Goal: Obtain resource: Download file/media

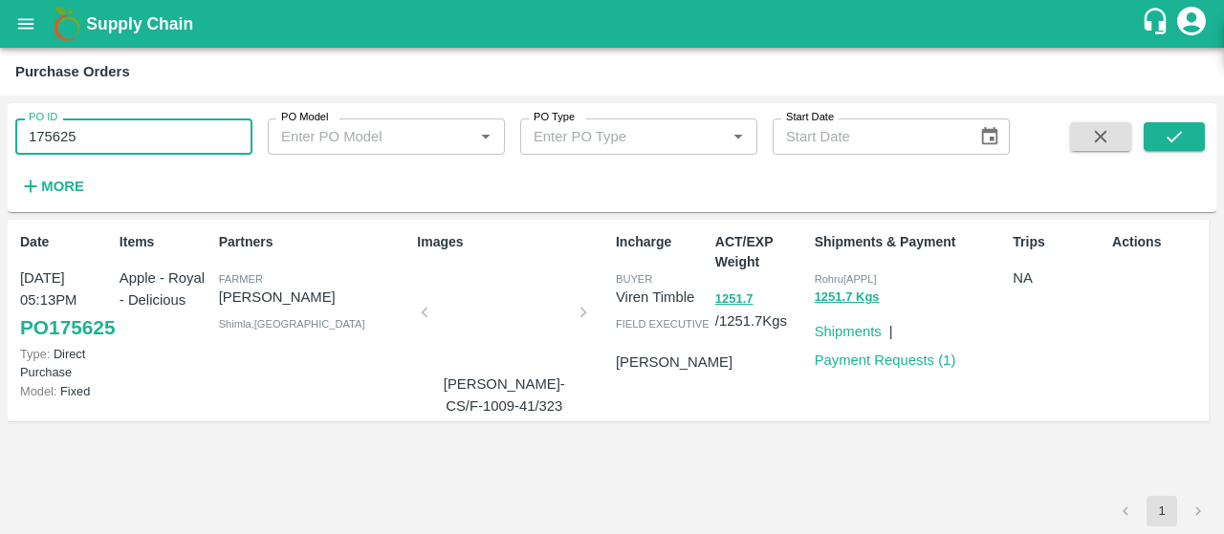
drag, startPoint x: 0, startPoint y: 0, endPoint x: 0, endPoint y: 88, distance: 88.0
click at [0, 88] on main "Purchase Orders PO ID 175625 PO ID PO Model PO Model   * PO Type PO Type   * St…" at bounding box center [612, 291] width 1224 height 487
paste input "text"
type input "173745"
click at [1183, 142] on icon "submit" at bounding box center [1174, 136] width 21 height 21
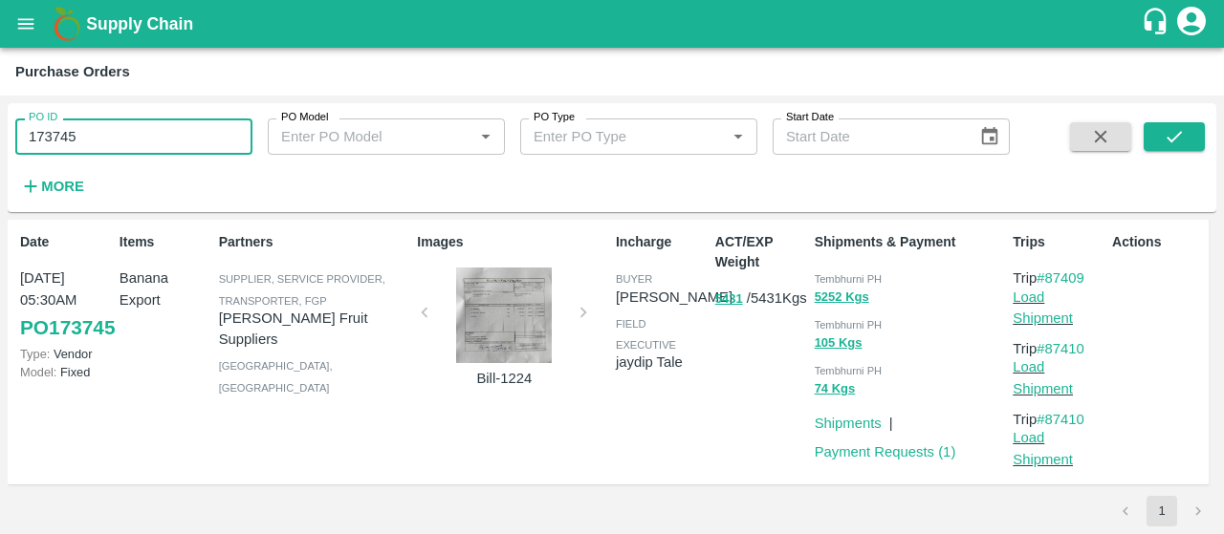
drag, startPoint x: 159, startPoint y: 130, endPoint x: 0, endPoint y: 104, distance: 160.8
click at [0, 104] on div "PO ID 173745 PO ID PO Model PO Model   * PO Type PO Type   * Start Date Start D…" at bounding box center [612, 315] width 1224 height 439
paste input "text"
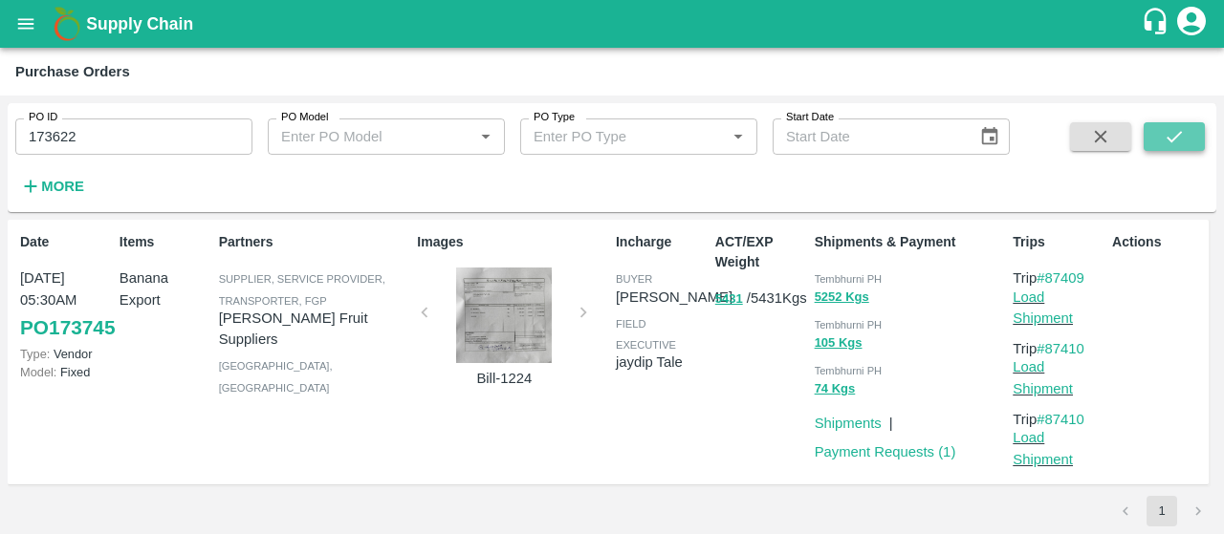
click at [1164, 141] on icon "submit" at bounding box center [1174, 136] width 21 height 21
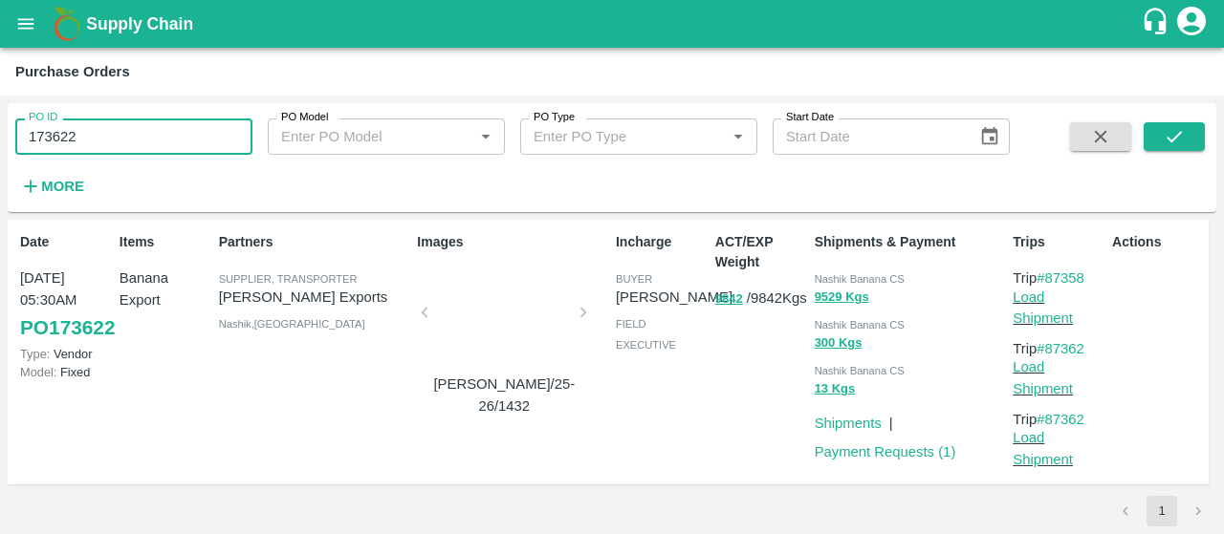
drag, startPoint x: 184, startPoint y: 139, endPoint x: 0, endPoint y: 115, distance: 185.1
click at [0, 115] on div "PO ID 173622 PO ID PO Model PO Model   * PO Type PO Type   * Start Date Start D…" at bounding box center [612, 315] width 1224 height 439
paste input "text"
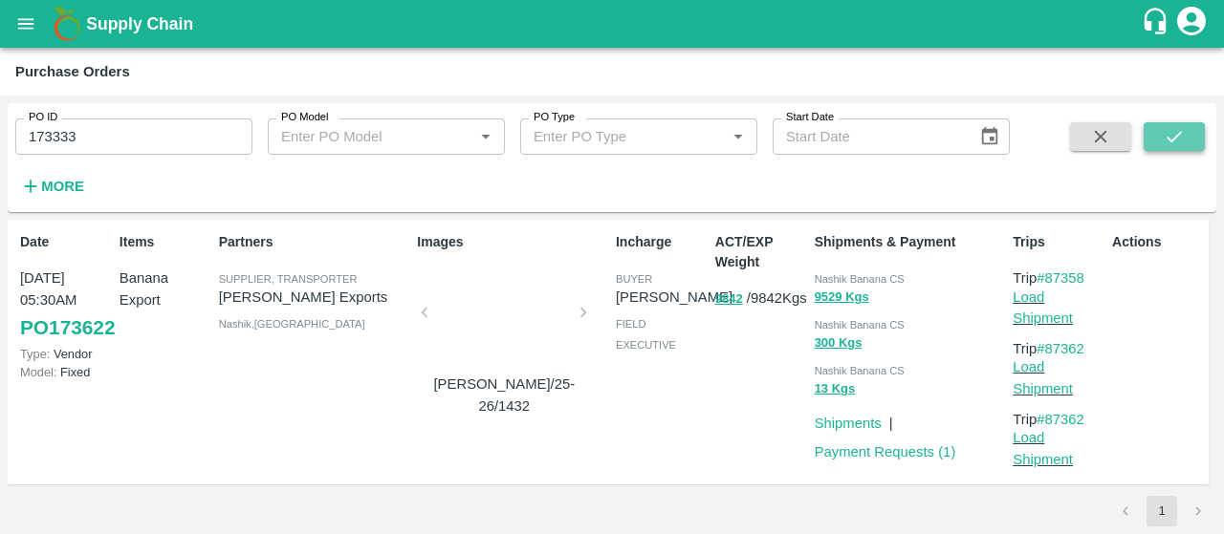
click at [1169, 138] on icon "submit" at bounding box center [1174, 136] width 21 height 21
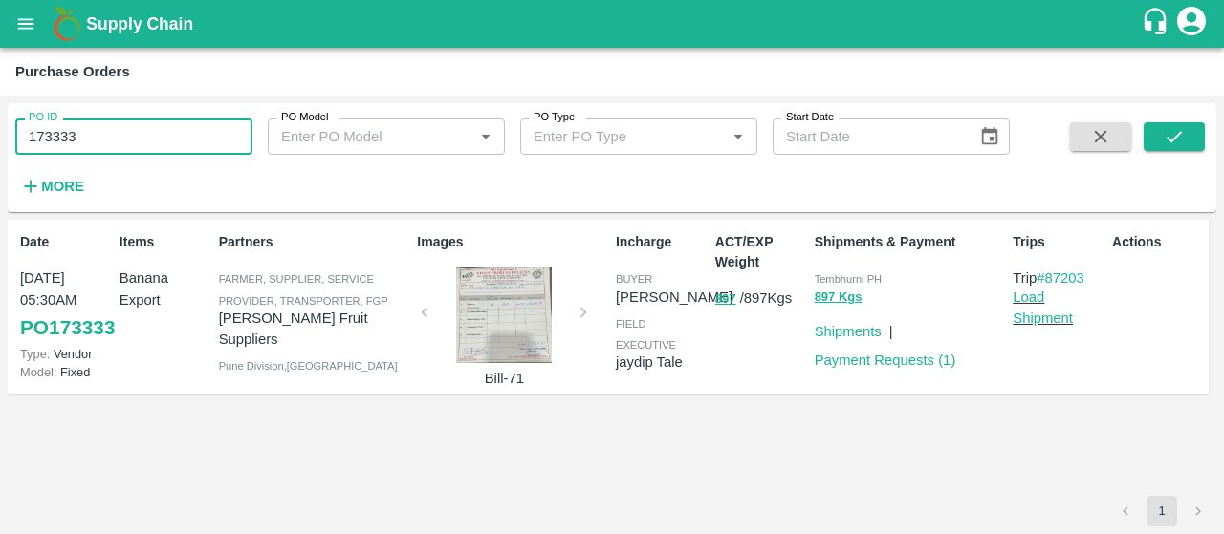
drag, startPoint x: 144, startPoint y: 118, endPoint x: 0, endPoint y: 104, distance: 145.0
click at [0, 104] on div "PO ID 173333 PO ID PO Model PO Model   * PO Type PO Type   * Start Date Start D…" at bounding box center [612, 315] width 1224 height 439
paste input "text"
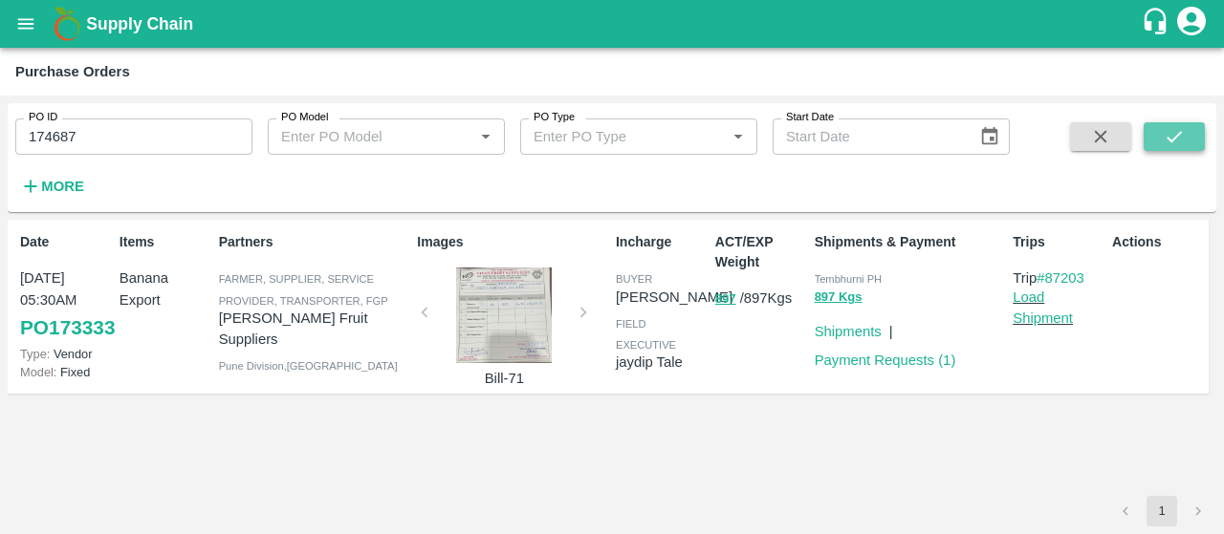
click at [1157, 139] on button "submit" at bounding box center [1174, 136] width 61 height 29
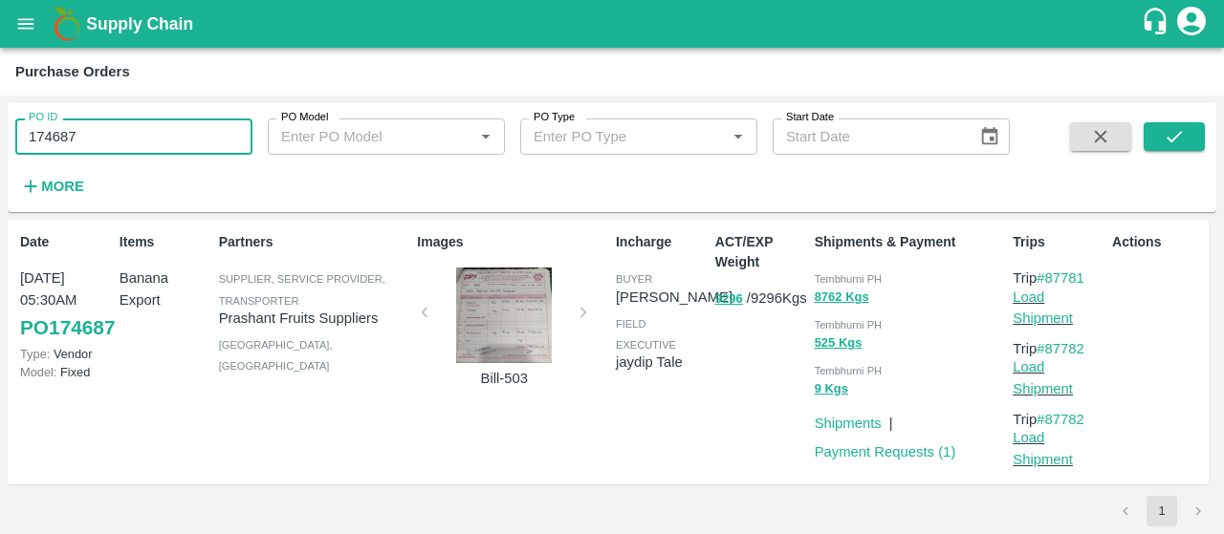
drag, startPoint x: 157, startPoint y: 133, endPoint x: 18, endPoint y: 135, distance: 138.7
click at [18, 135] on input "174687" at bounding box center [133, 137] width 237 height 36
paste input "text"
type input "173381"
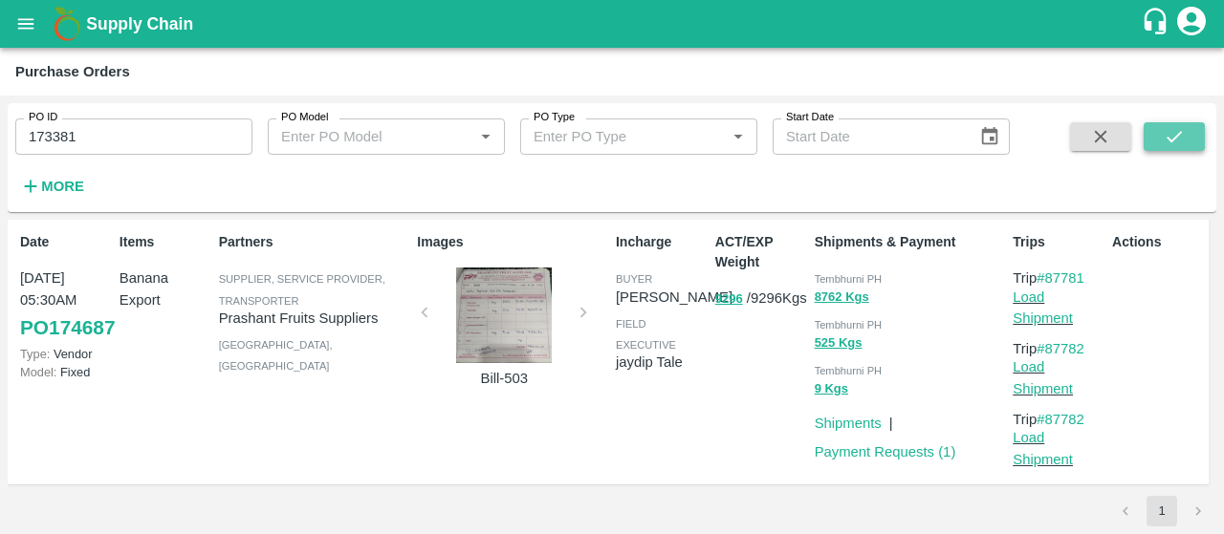
click at [1177, 132] on icon "submit" at bounding box center [1174, 136] width 21 height 21
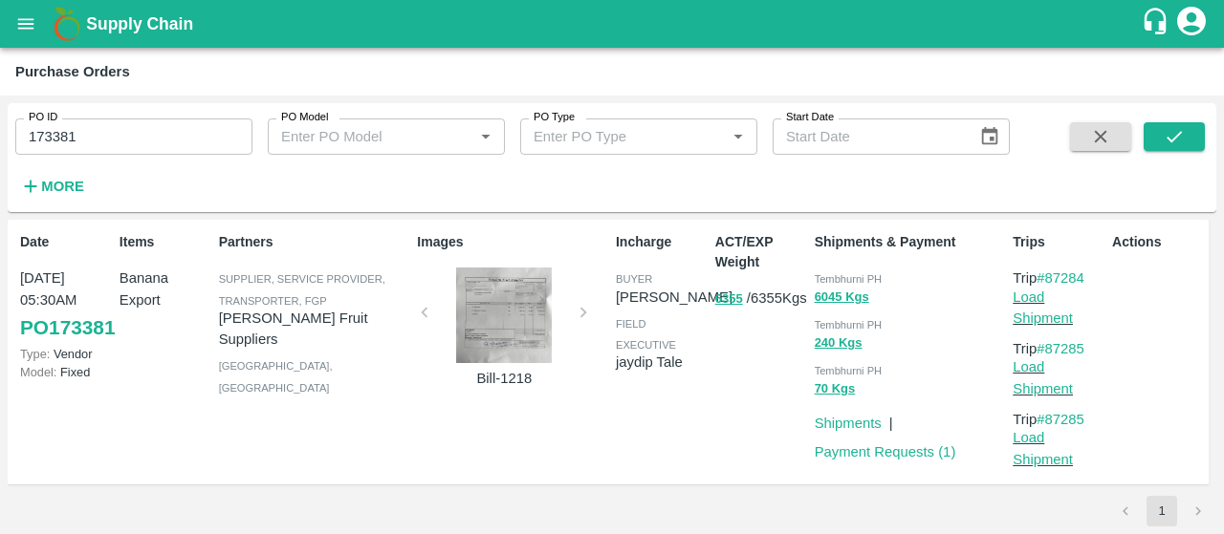
scroll to position [6, 0]
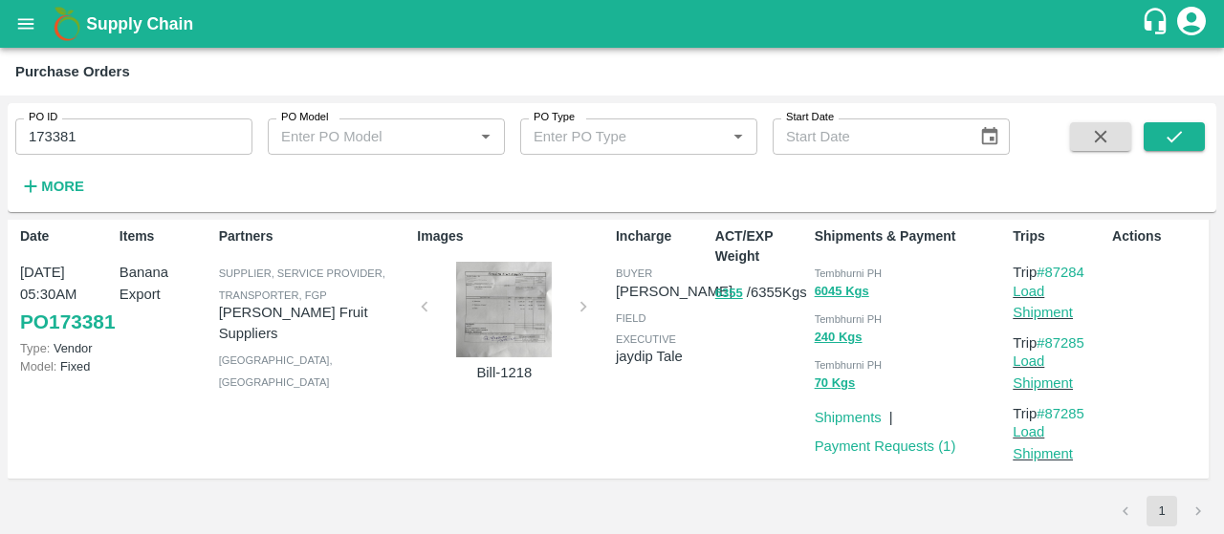
click at [945, 32] on h1 "Supply Chain" at bounding box center [613, 24] width 1055 height 27
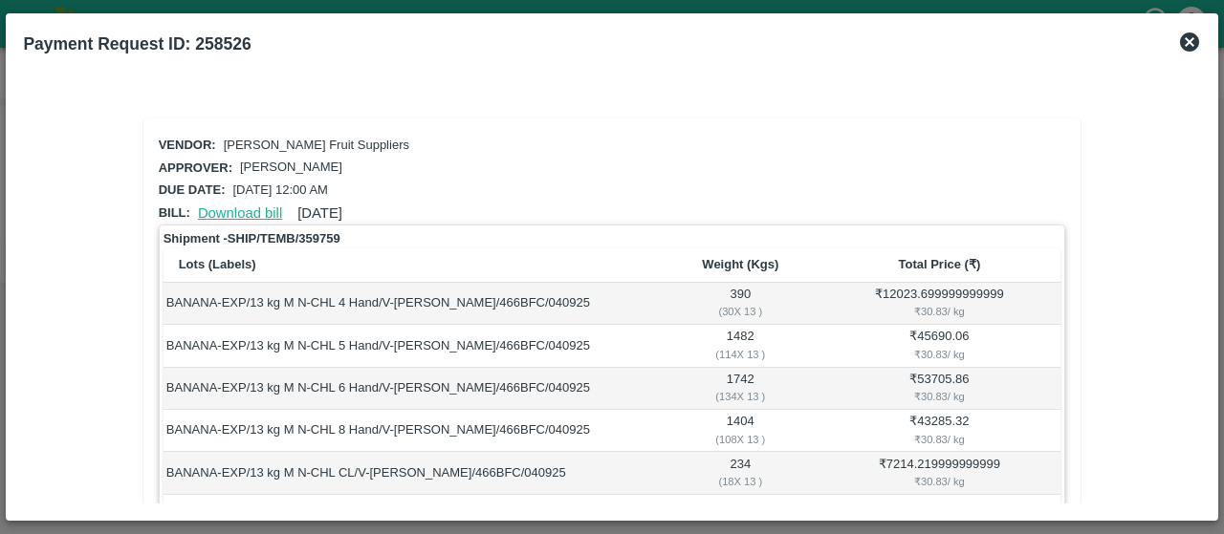
click at [262, 213] on link "Download bill" at bounding box center [240, 213] width 84 height 15
click at [252, 207] on link "Download bill" at bounding box center [240, 213] width 84 height 15
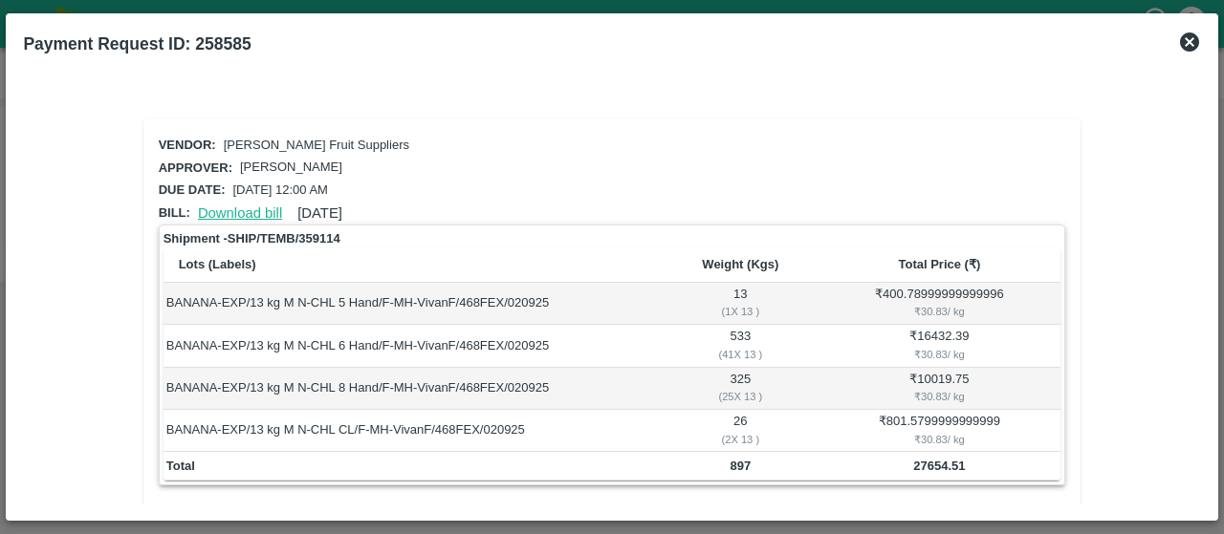
click at [211, 215] on link "Download bill" at bounding box center [240, 213] width 84 height 15
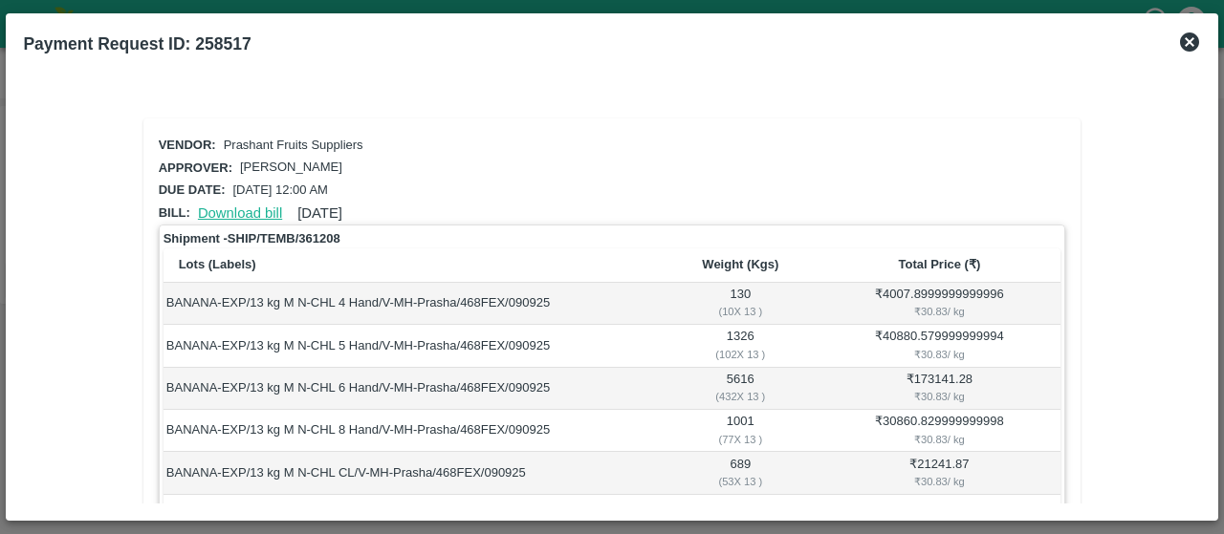
click at [275, 211] on link "Download bill" at bounding box center [240, 213] width 84 height 15
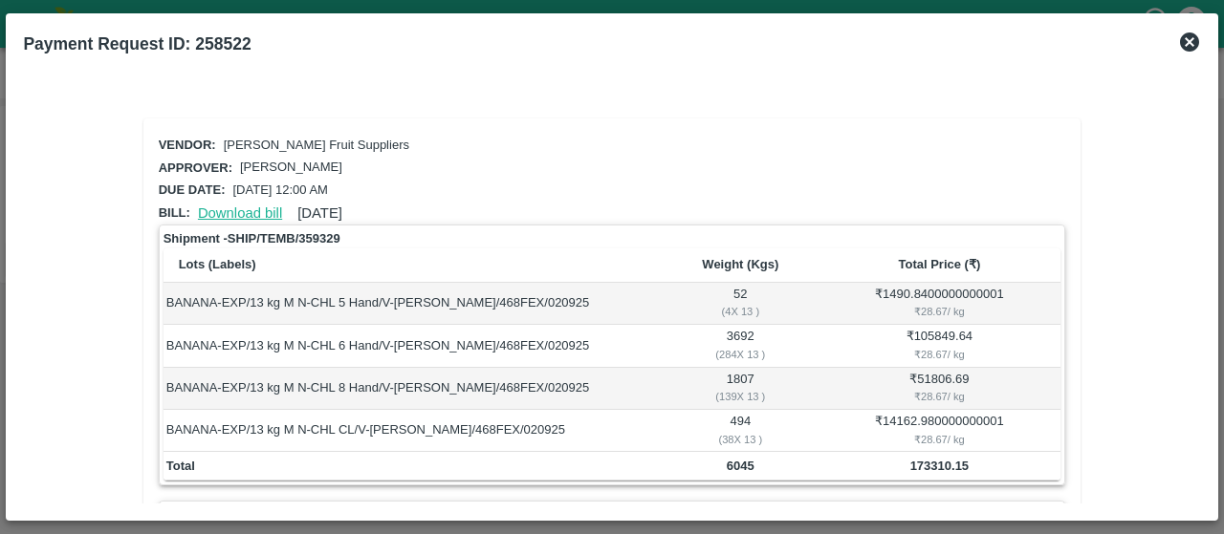
click at [260, 209] on link "Download bill" at bounding box center [240, 213] width 84 height 15
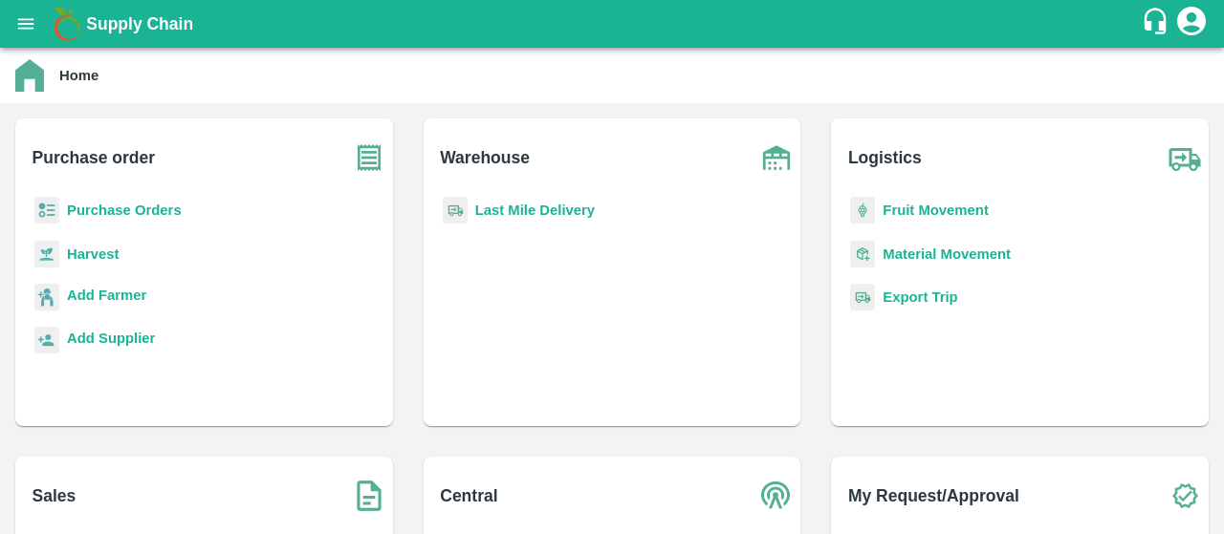
click at [164, 203] on b "Purchase Orders" at bounding box center [124, 210] width 115 height 15
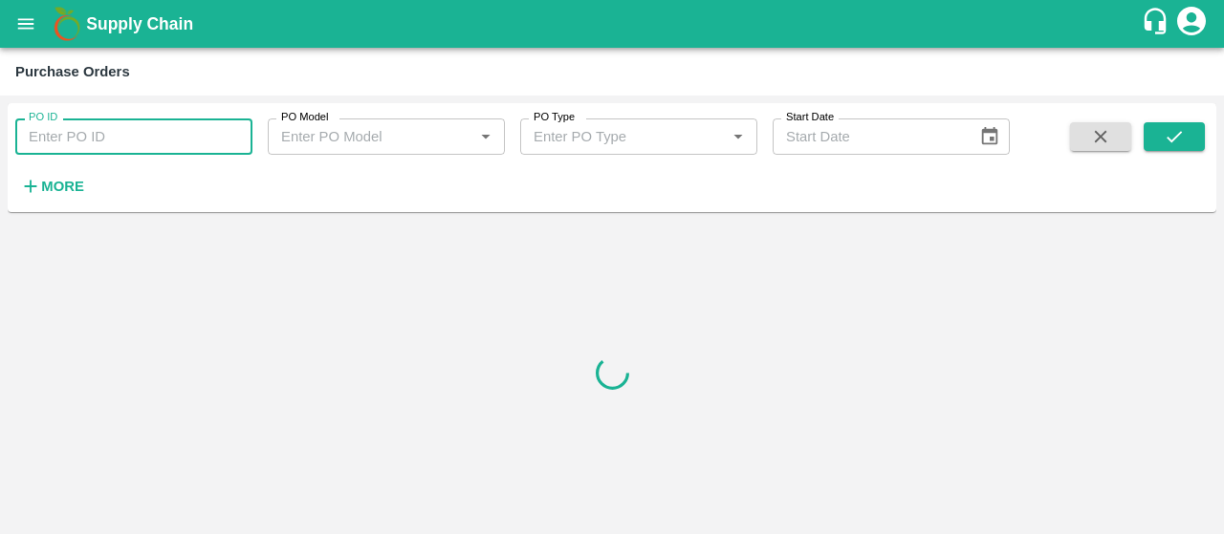
click at [137, 154] on input "PO ID" at bounding box center [133, 137] width 237 height 36
paste input "173381"
type input "173381"
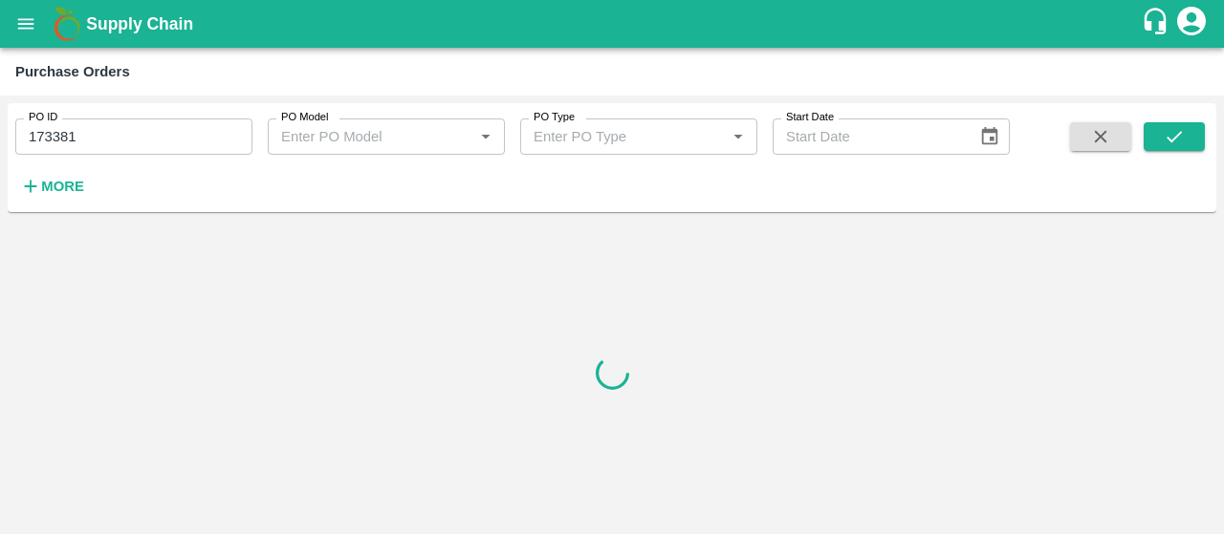
click at [1145, 154] on span at bounding box center [1174, 161] width 61 height 78
click at [1180, 137] on icon "submit" at bounding box center [1174, 136] width 21 height 21
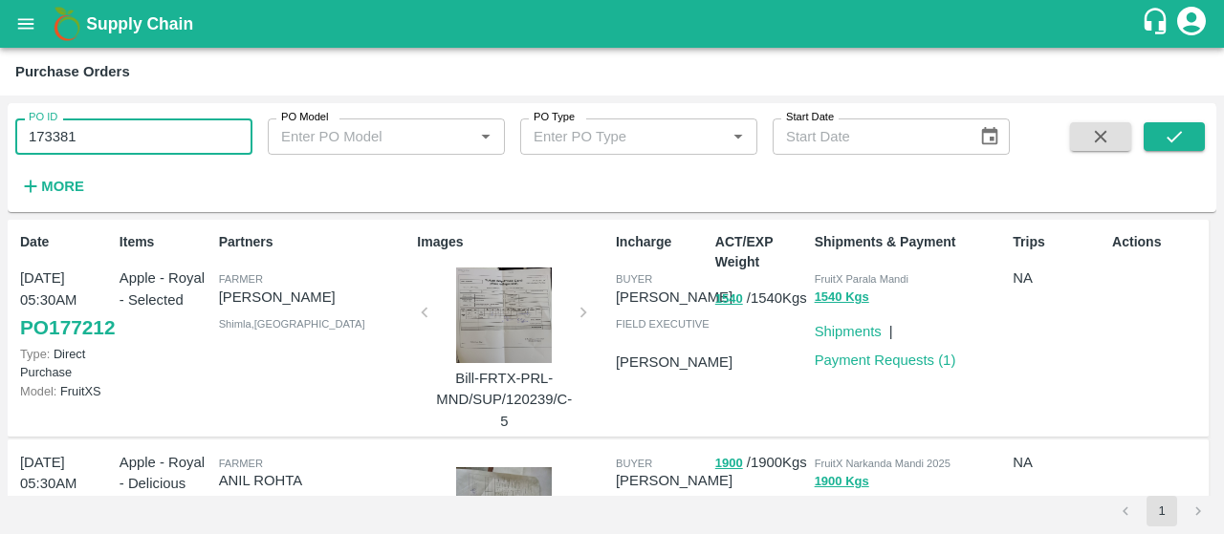
drag, startPoint x: 156, startPoint y: 138, endPoint x: 0, endPoint y: 139, distance: 155.9
click at [0, 139] on div "PO ID 173381 PO ID PO Model PO Model   * PO Type PO Type   * Start Date Start D…" at bounding box center [612, 315] width 1224 height 439
paste input "text"
click at [1184, 135] on icon "submit" at bounding box center [1174, 136] width 21 height 21
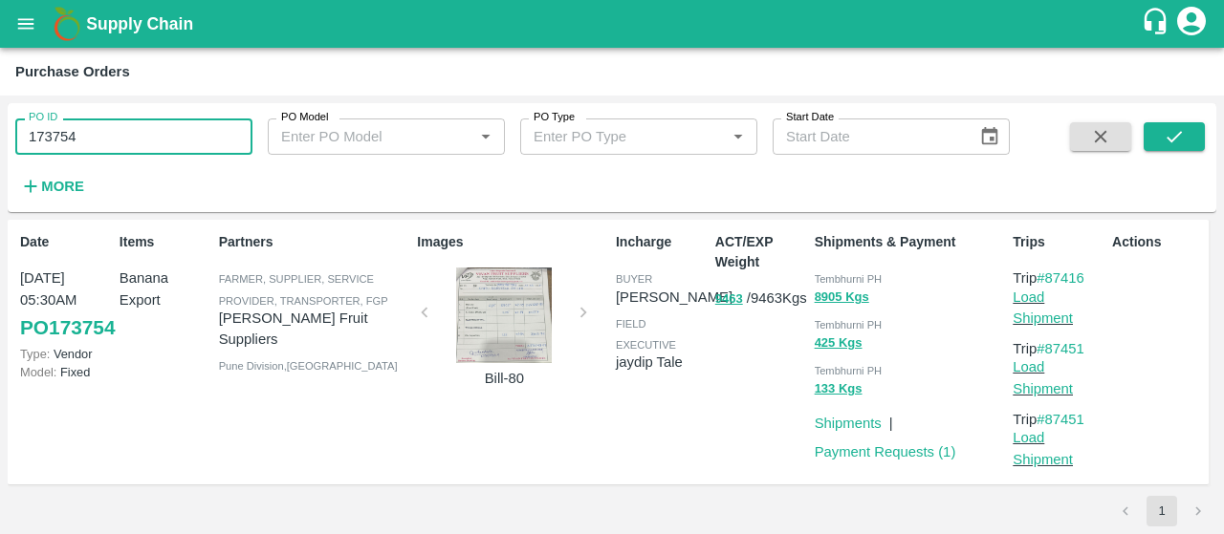
drag, startPoint x: 168, startPoint y: 126, endPoint x: 0, endPoint y: 140, distance: 168.8
click at [0, 140] on div "PO ID 173754 PO ID PO Model PO Model   * PO Type PO Type   * Start Date Start D…" at bounding box center [612, 315] width 1224 height 439
paste input "text"
click at [1166, 141] on icon "submit" at bounding box center [1174, 136] width 21 height 21
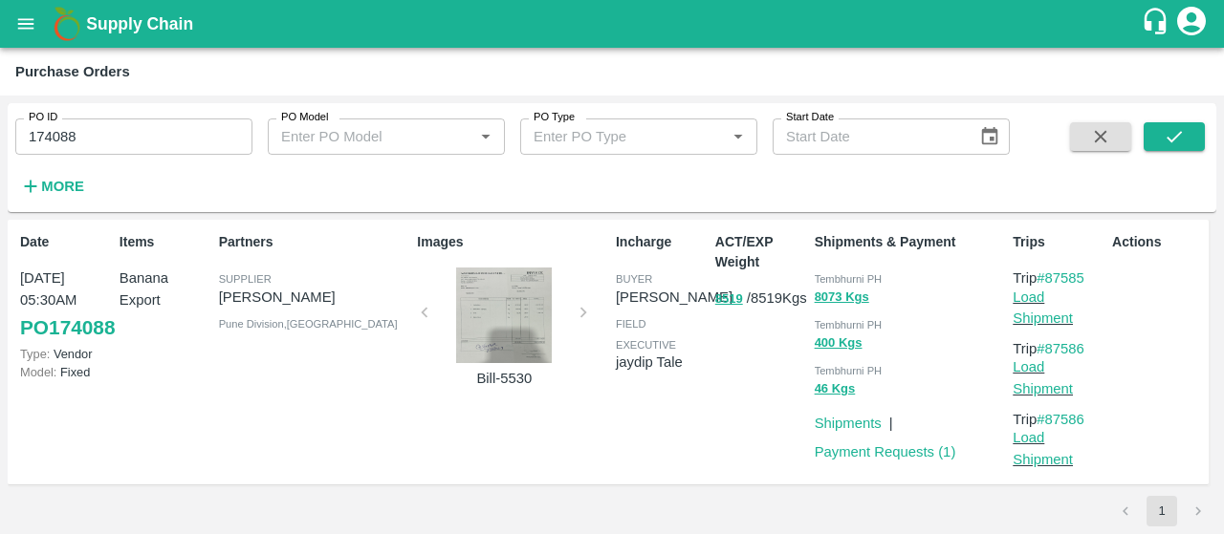
click at [0, 147] on div "PO ID 174088 PO ID PO Model PO Model   * PO Type PO Type   * Start Date Start D…" at bounding box center [612, 315] width 1224 height 439
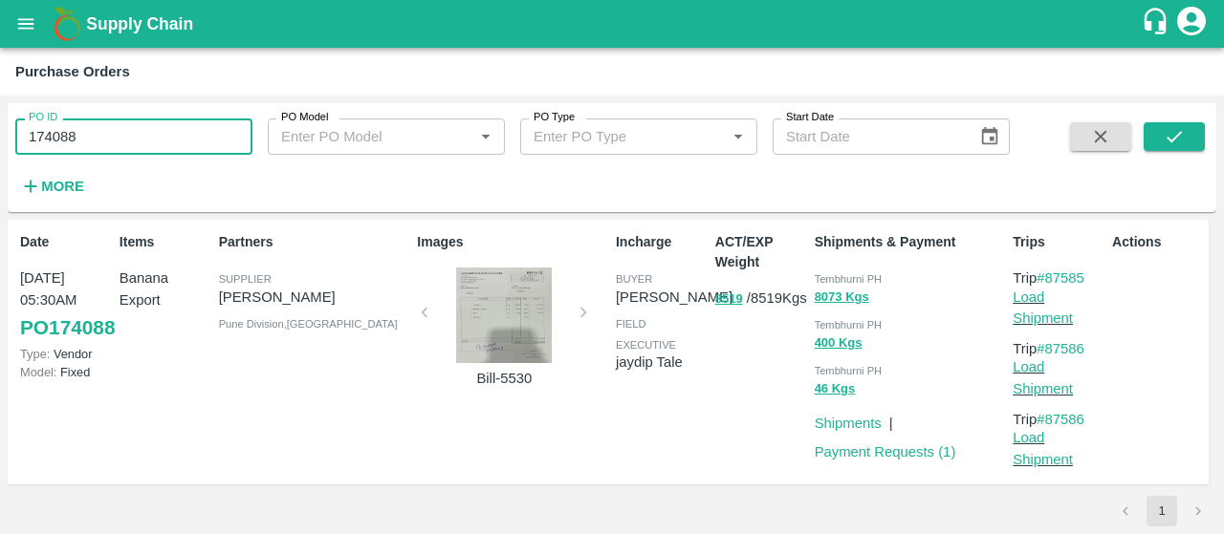
drag, startPoint x: 143, startPoint y: 121, endPoint x: 0, endPoint y: 114, distance: 143.6
click at [0, 114] on div "PO ID 174088 PO ID PO Model PO Model   * PO Type PO Type   * Start Date Start D…" at bounding box center [612, 315] width 1224 height 439
paste input "text"
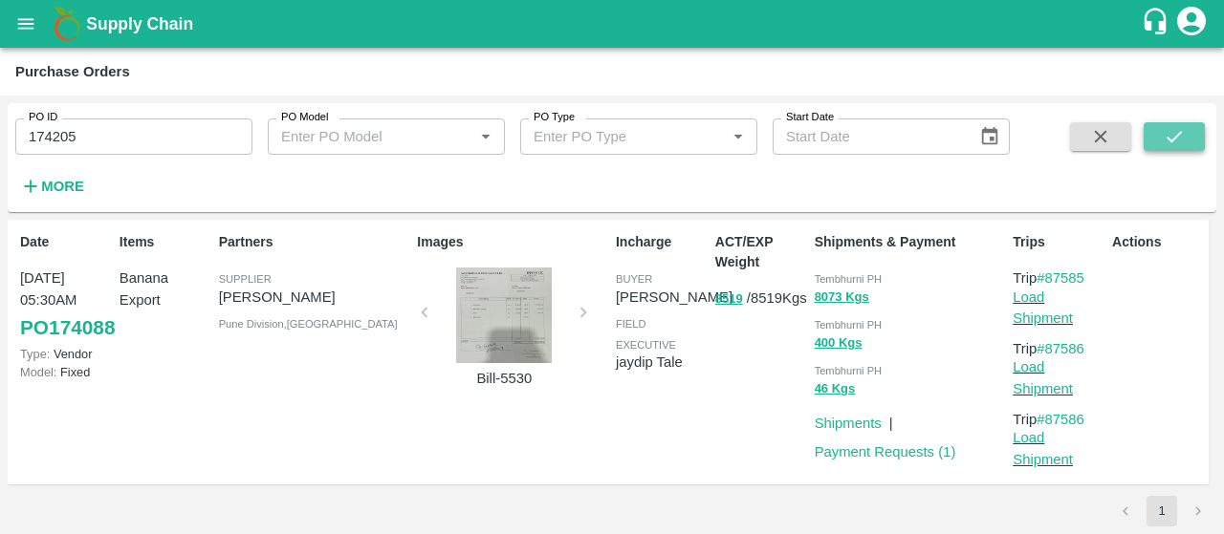
click at [1159, 123] on button "submit" at bounding box center [1174, 136] width 61 height 29
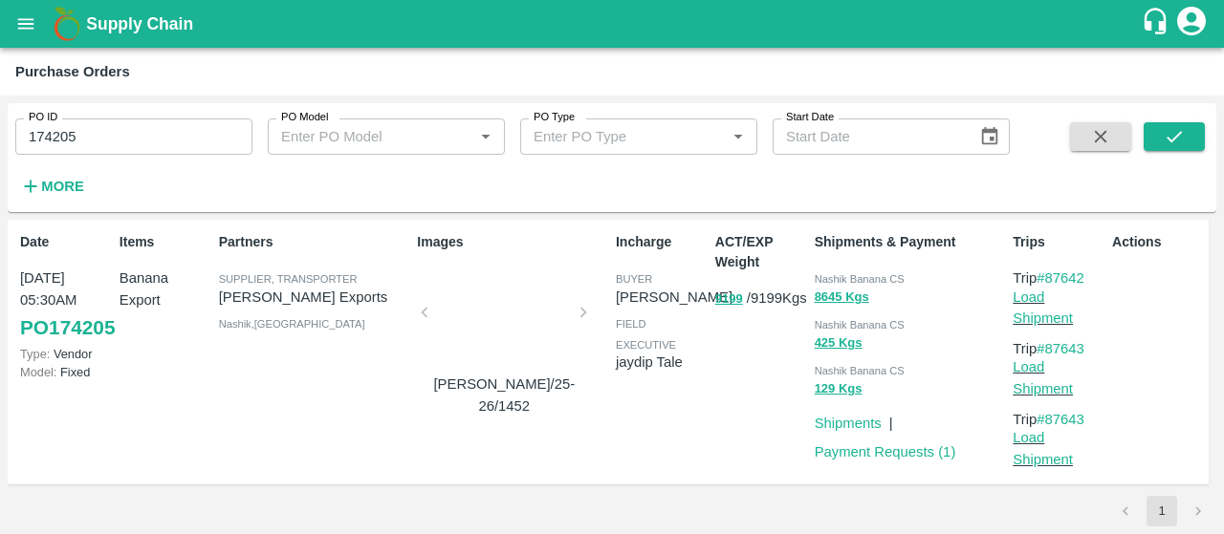
click at [0, 91] on main "Purchase Orders PO ID 174205 PO ID PO Model PO Model   * PO Type PO Type   * St…" at bounding box center [612, 291] width 1224 height 487
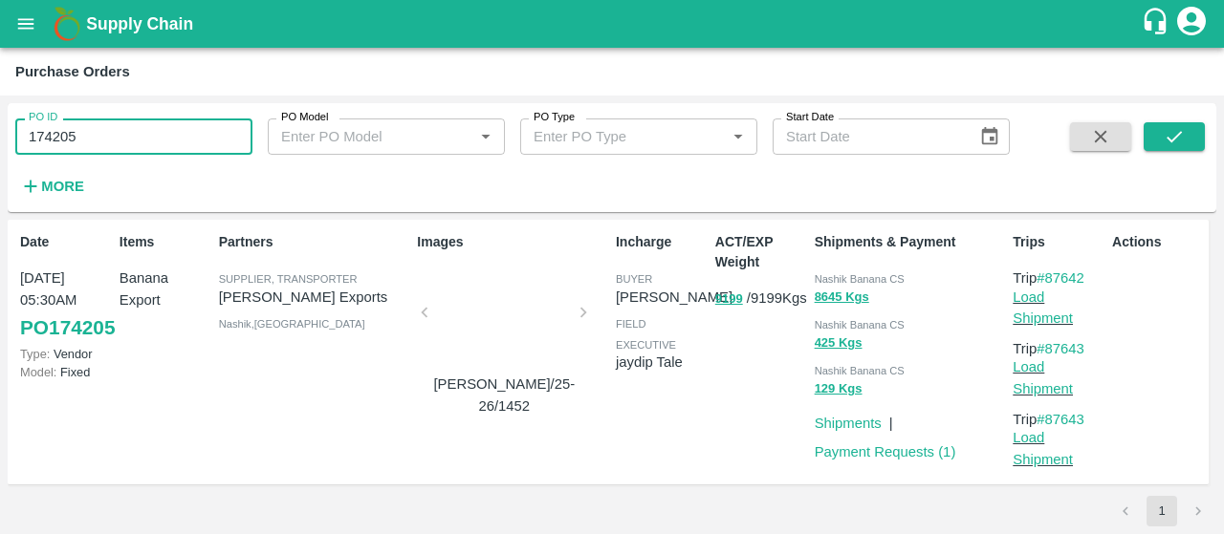
paste input "text"
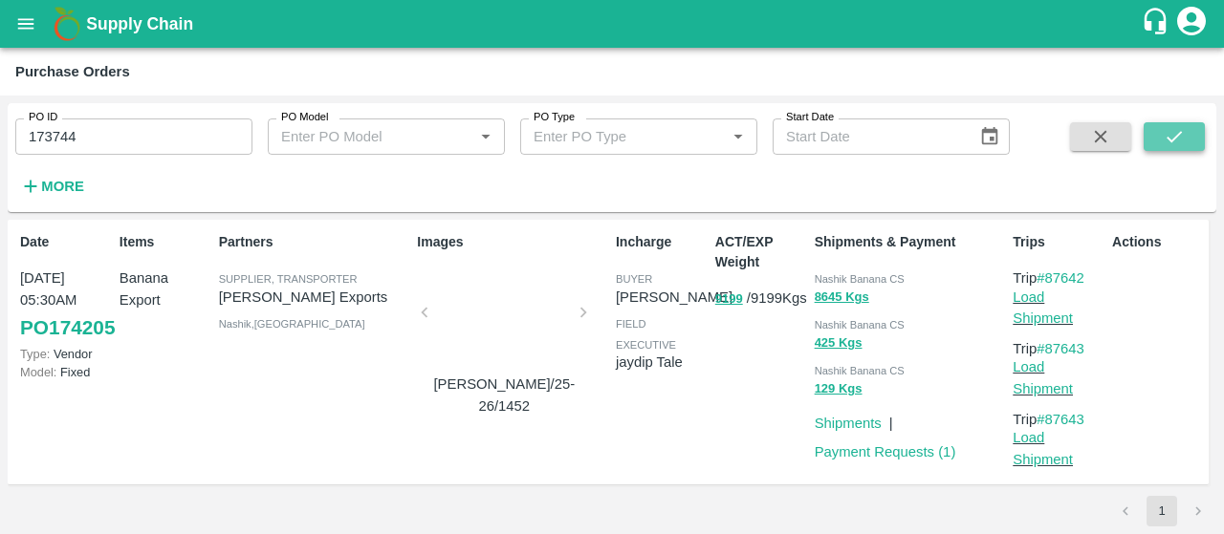
click at [1173, 143] on icon "submit" at bounding box center [1174, 136] width 21 height 21
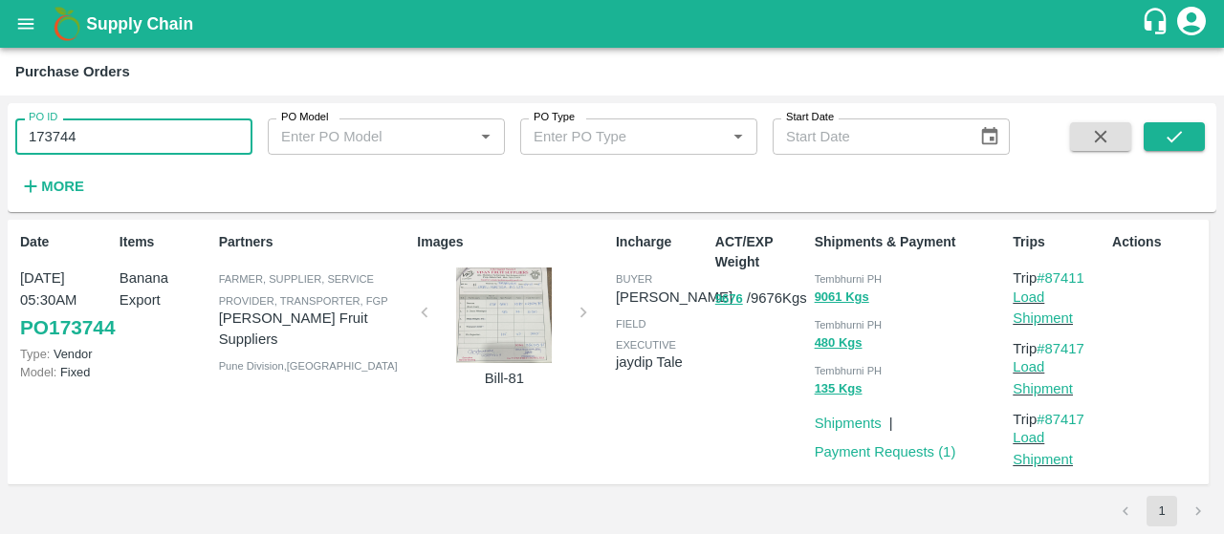
drag, startPoint x: 244, startPoint y: 125, endPoint x: 0, endPoint y: 125, distance: 243.8
click at [0, 125] on div "PO ID 173744 PO ID PO Model PO Model   * PO Type PO Type   * Start Date Start D…" at bounding box center [612, 315] width 1224 height 439
paste input "text"
click at [1188, 135] on button "submit" at bounding box center [1174, 136] width 61 height 29
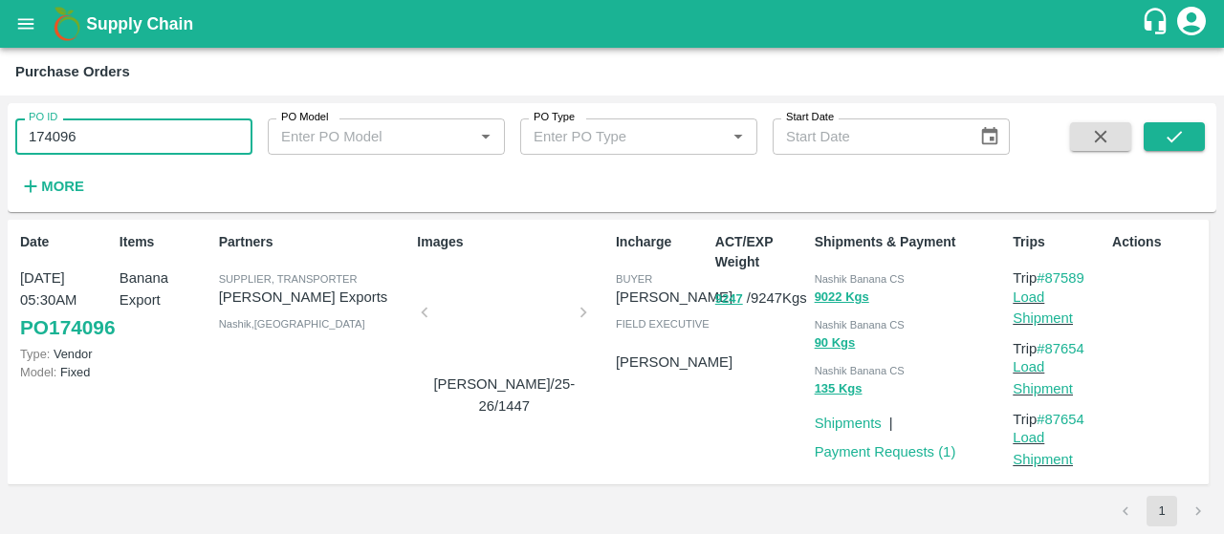
drag, startPoint x: 190, startPoint y: 138, endPoint x: 0, endPoint y: 94, distance: 195.3
click at [0, 94] on main "Purchase Orders PO ID 174096 PO ID PO Model PO Model   * PO Type PO Type   * St…" at bounding box center [612, 291] width 1224 height 487
paste input "text"
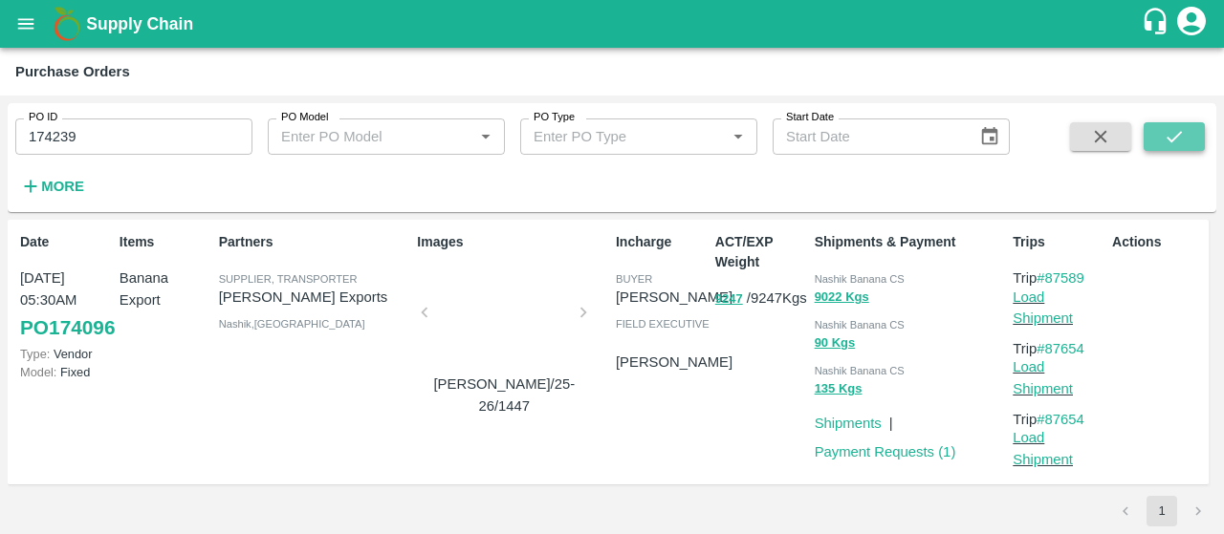
click at [1149, 132] on button "submit" at bounding box center [1174, 136] width 61 height 29
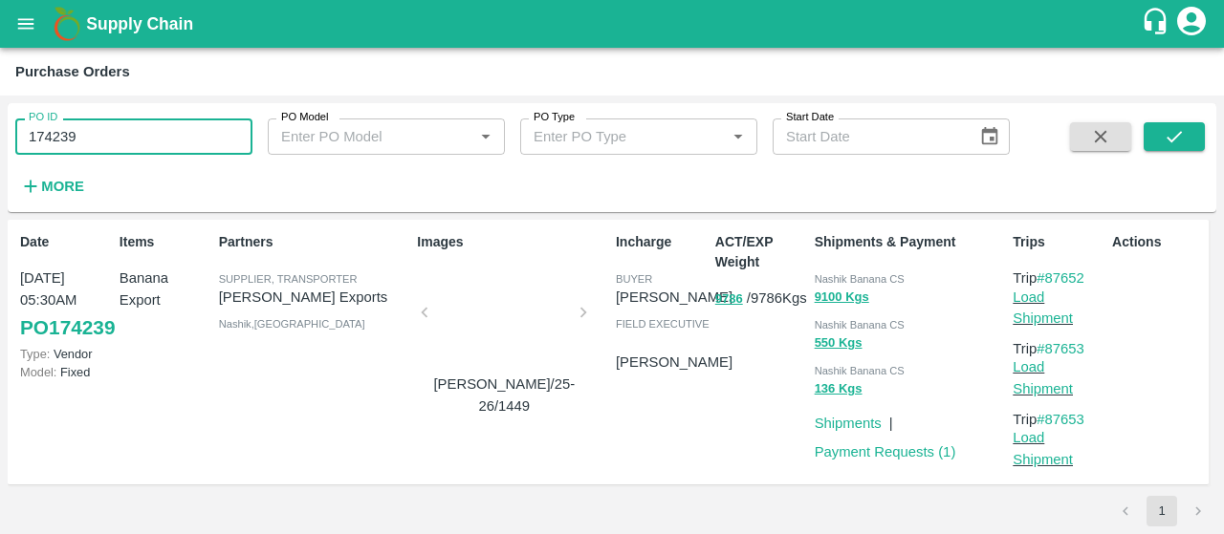
drag, startPoint x: 239, startPoint y: 142, endPoint x: 0, endPoint y: 110, distance: 241.2
click at [0, 110] on div "PO ID 174239 PO ID PO Model PO Model   * PO Type PO Type   * Start Date Start D…" at bounding box center [612, 315] width 1224 height 439
paste input "text"
type input "174776"
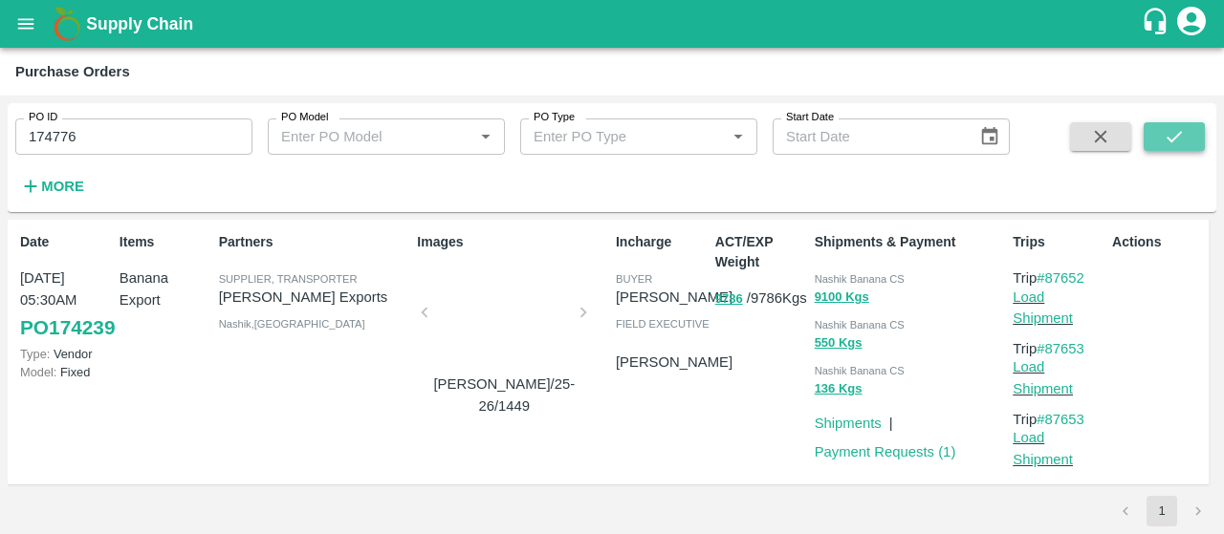
click at [1154, 141] on button "submit" at bounding box center [1174, 136] width 61 height 29
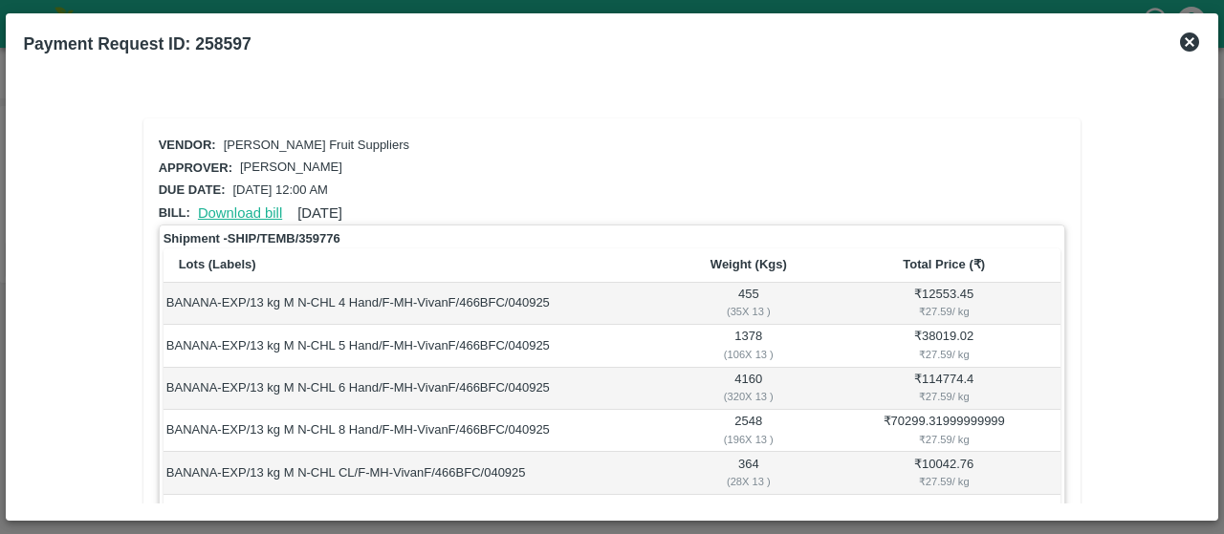
click at [258, 213] on link "Download bill" at bounding box center [240, 213] width 84 height 15
click at [262, 213] on link "Download bill" at bounding box center [240, 213] width 84 height 15
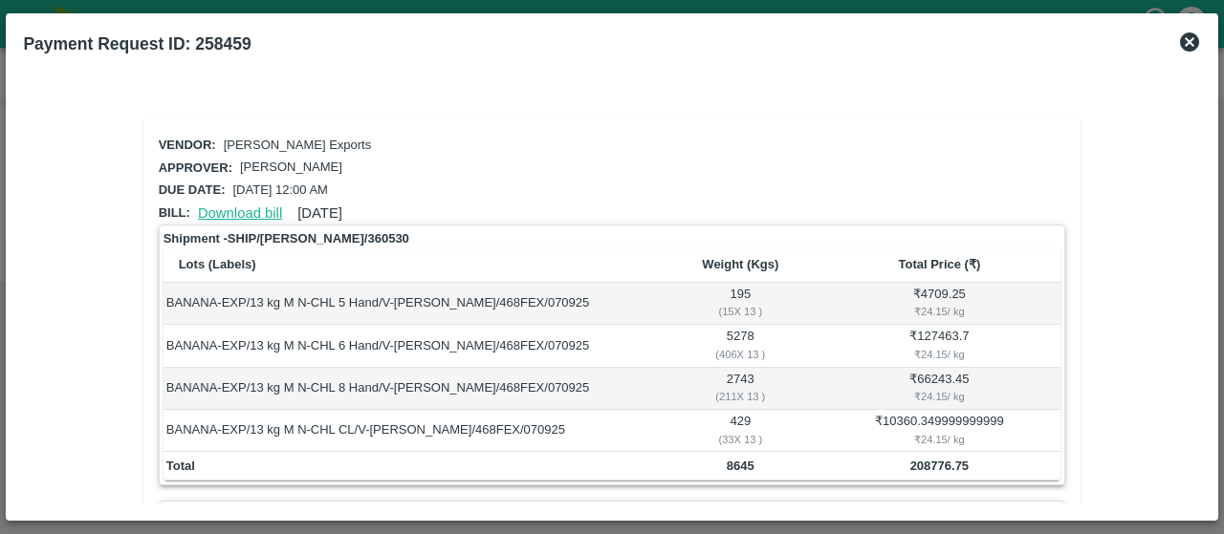
click at [258, 206] on link "Download bill" at bounding box center [240, 213] width 84 height 15
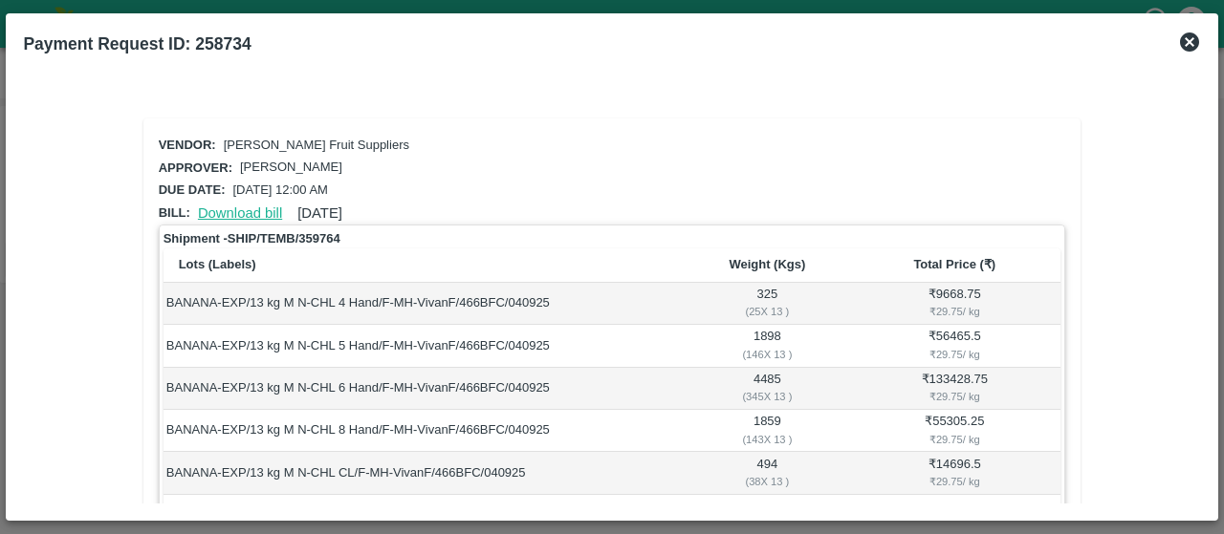
click at [241, 211] on link "Download bill" at bounding box center [240, 213] width 84 height 15
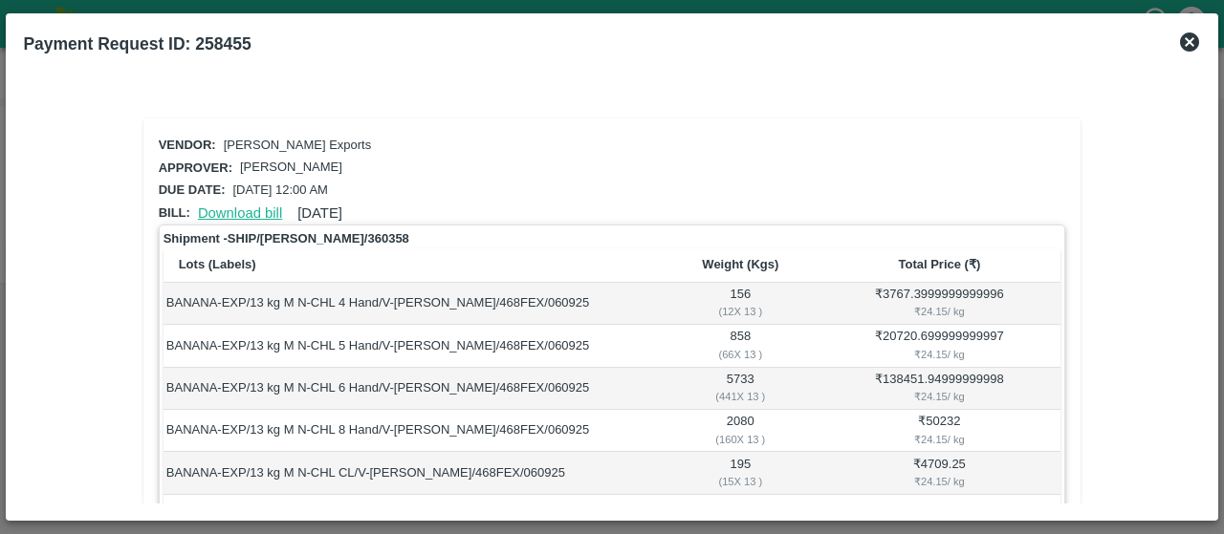
click at [266, 211] on link "Download bill" at bounding box center [240, 213] width 84 height 15
click at [250, 206] on link "Download bill" at bounding box center [240, 213] width 84 height 15
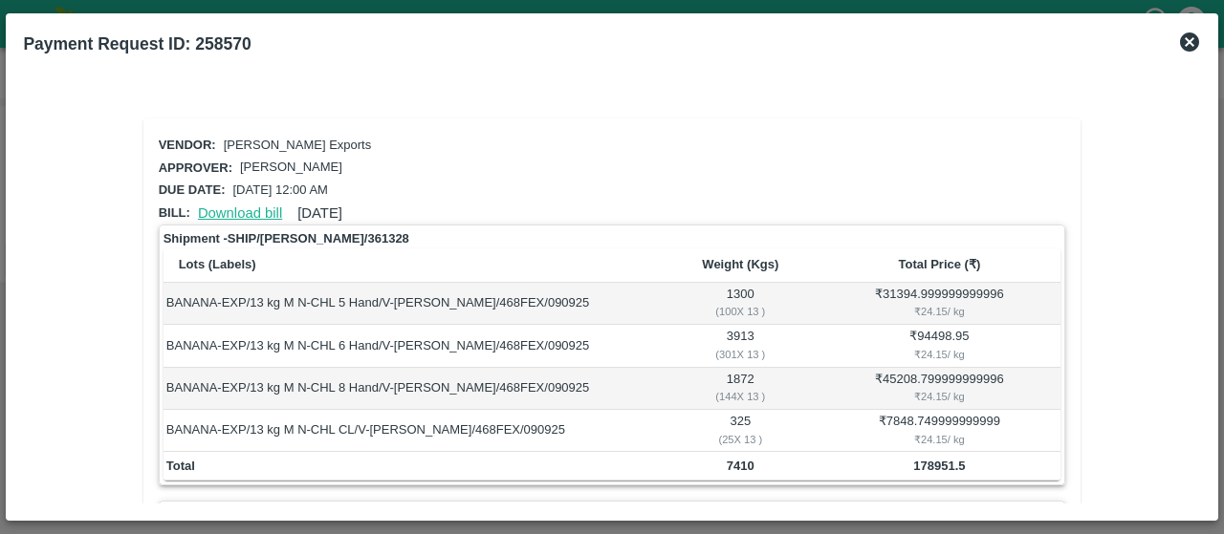
click at [218, 206] on link "Download bill" at bounding box center [240, 213] width 84 height 15
